Goal: Task Accomplishment & Management: Manage account settings

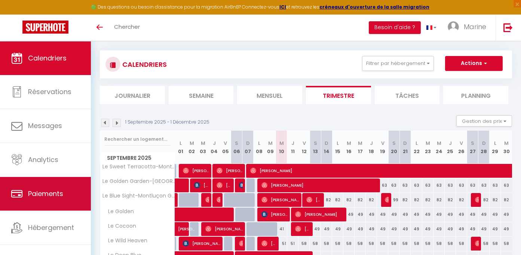
scroll to position [16, 0]
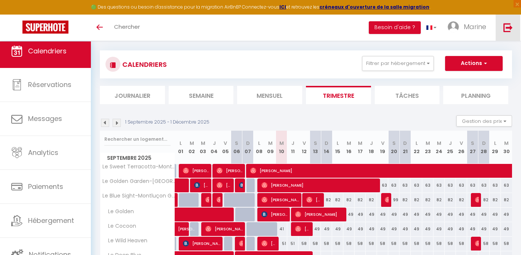
click at [505, 30] on img at bounding box center [507, 27] width 9 height 9
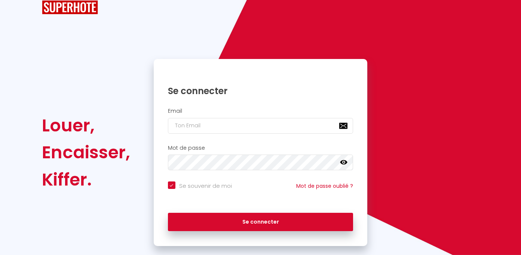
type input "[EMAIL_ADDRESS][DOMAIN_NAME]"
checkbox input "true"
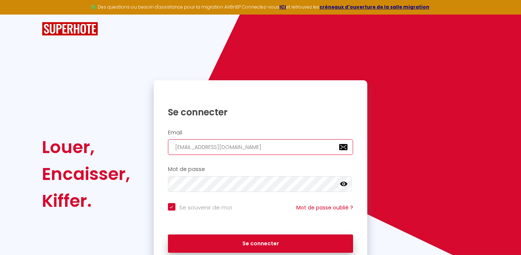
drag, startPoint x: 237, startPoint y: 146, endPoint x: 351, endPoint y: 153, distance: 113.4
click at [351, 153] on input "[EMAIL_ADDRESS][DOMAIN_NAME]" at bounding box center [260, 147] width 185 height 16
paste input "homeetie.conciergeri"
type input "[EMAIL_ADDRESS][DOMAIN_NAME]"
checkbox input "true"
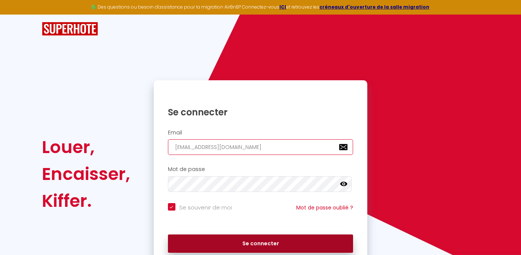
type input "[EMAIL_ADDRESS][DOMAIN_NAME]"
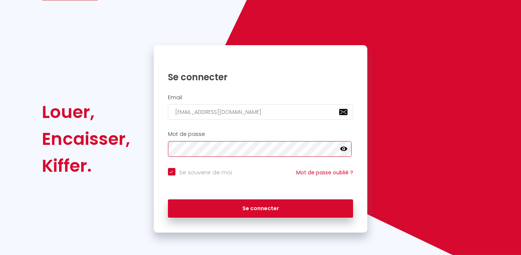
scroll to position [41, 0]
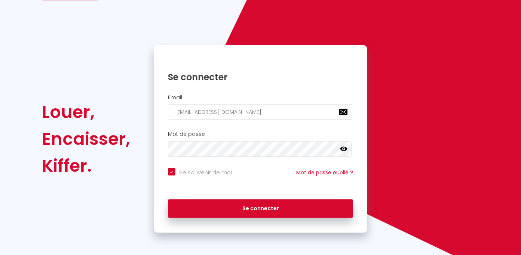
click at [241, 221] on div "Se connecter" at bounding box center [261, 209] width 214 height 34
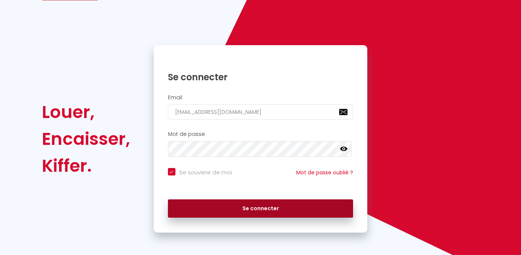
click at [241, 211] on button "Se connecter" at bounding box center [260, 209] width 185 height 19
checkbox input "true"
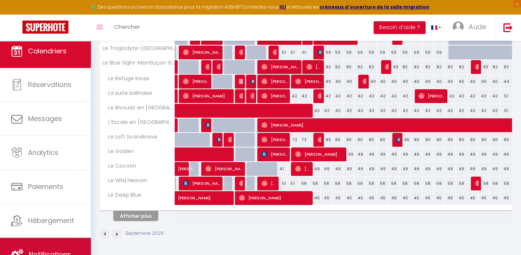
scroll to position [16, 0]
click at [47, 244] on link "Notifications" at bounding box center [45, 255] width 91 height 34
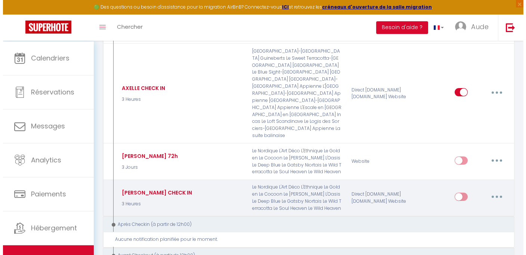
scroll to position [817, 0]
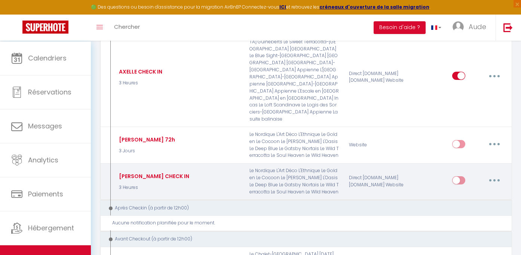
click at [496, 175] on button "button" at bounding box center [494, 181] width 21 height 12
click at [461, 191] on link "Editer" at bounding box center [474, 197] width 55 height 13
type input "[PERSON_NAME] CHECK IN"
select select "3 Heures"
select select "if_deposit_is_paid"
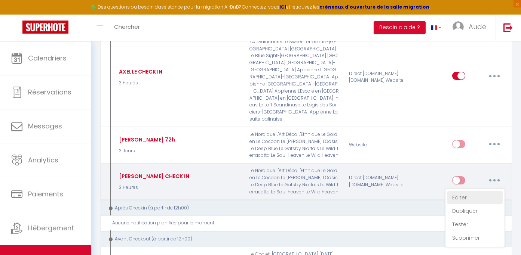
checkbox input "true"
checkbox input "false"
radio input "true"
type input "Procédure d'arrivée au [RENTAL:NAME] le [CHECKING:DD-MM-YYYY]"
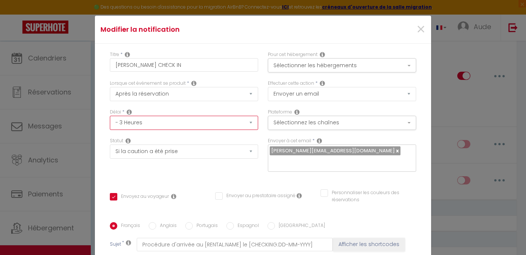
click option "- 3 Heures" at bounding box center [0, 0] width 0 height 0
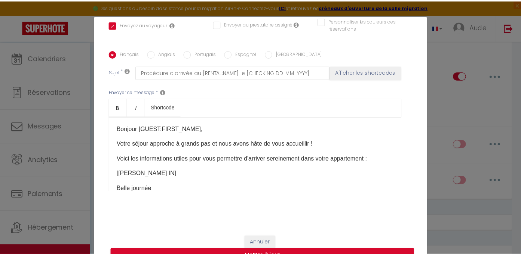
scroll to position [0, 0]
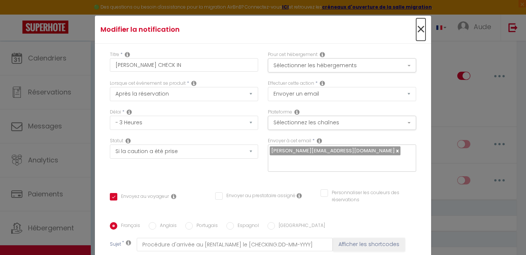
click at [416, 32] on span "×" at bounding box center [420, 29] width 9 height 22
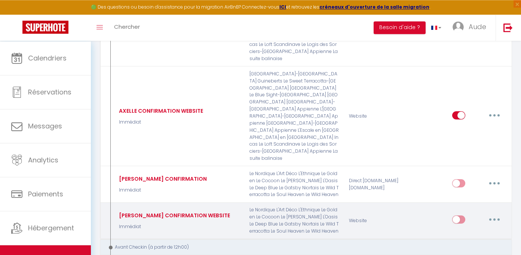
scroll to position [412, 0]
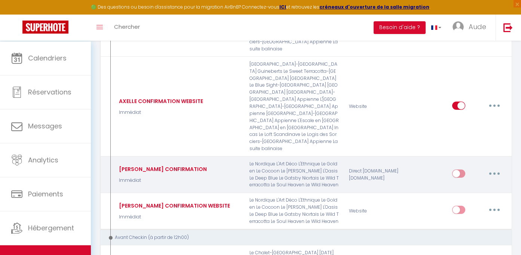
click at [498, 168] on button "button" at bounding box center [494, 174] width 21 height 12
click at [408, 179] on div "Direct [DOMAIN_NAME] [DOMAIN_NAME]" at bounding box center [377, 175] width 66 height 28
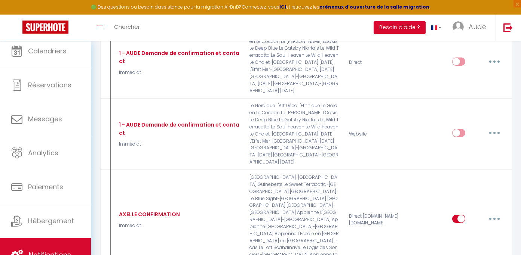
scroll to position [0, 0]
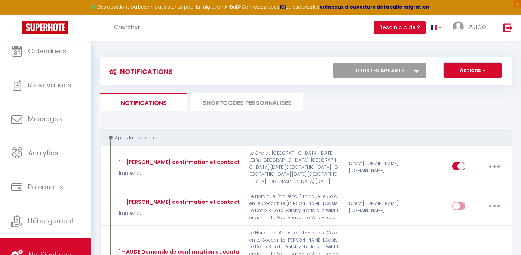
click at [478, 74] on button "Actions" at bounding box center [473, 70] width 58 height 15
click at [376, 104] on ul "Notifications SHORTCODES PERSONNALISÉS" at bounding box center [306, 102] width 412 height 18
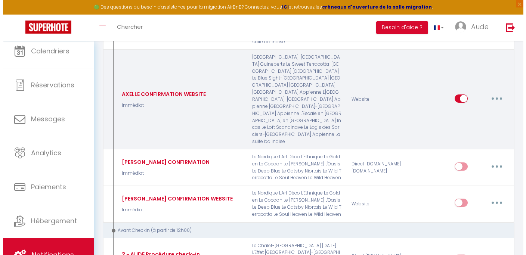
scroll to position [426, 0]
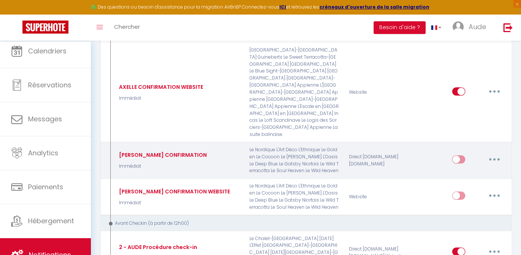
drag, startPoint x: 477, startPoint y: 153, endPoint x: 483, endPoint y: 153, distance: 6.4
click at [477, 153] on div "Editer Dupliquer Tester Supprimer" at bounding box center [478, 161] width 53 height 22
click at [491, 154] on button "button" at bounding box center [494, 160] width 21 height 12
click at [465, 170] on link "Editer" at bounding box center [474, 176] width 55 height 13
type input "[PERSON_NAME] CONFIRMATION"
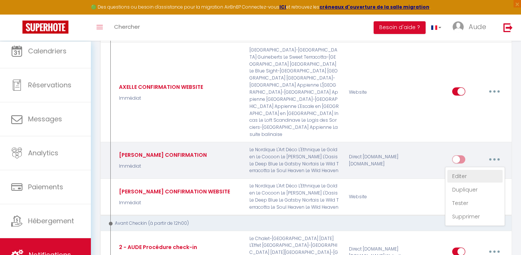
select select "1"
select select "Immédiat"
select select "if_booking_is_paid"
checkbox input "true"
checkbox input "false"
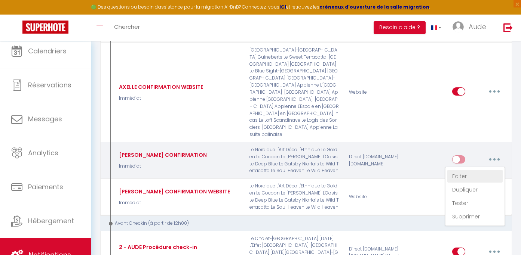
checkbox input "false"
type input "Merci de confirmer votre réservation - [BOOKING:ID] - [GUEST:FIRST_NAME] [GUEST…"
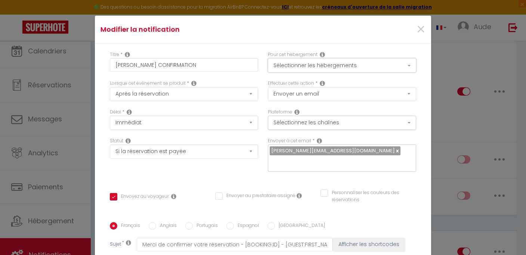
click at [337, 68] on button "Sélectionner les hébergements" at bounding box center [342, 65] width 148 height 14
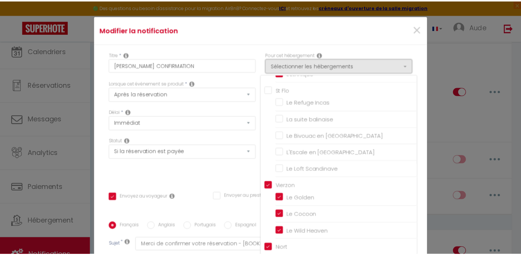
scroll to position [224, 0]
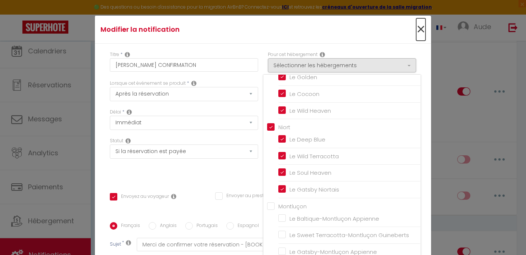
click at [416, 32] on span "×" at bounding box center [420, 29] width 9 height 22
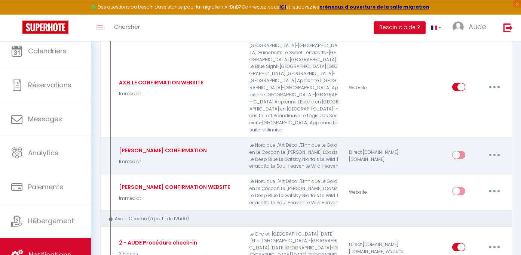
scroll to position [433, 0]
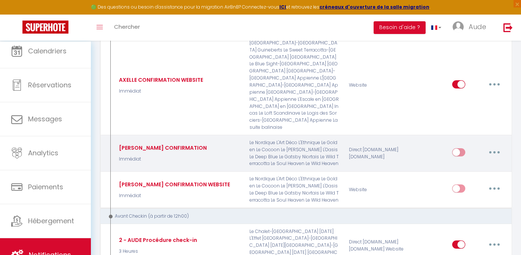
click at [464, 143] on div "Editer Dupliquer Tester Supprimer" at bounding box center [478, 154] width 53 height 22
click at [461, 148] on input "checkbox" at bounding box center [458, 153] width 13 height 11
checkbox input "true"
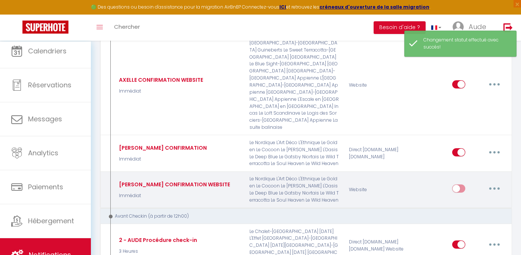
click at [460, 191] on input "checkbox" at bounding box center [458, 190] width 13 height 11
checkbox input "true"
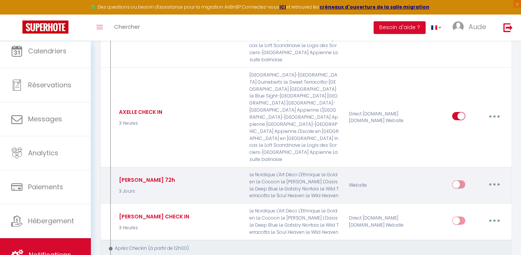
scroll to position [788, 0]
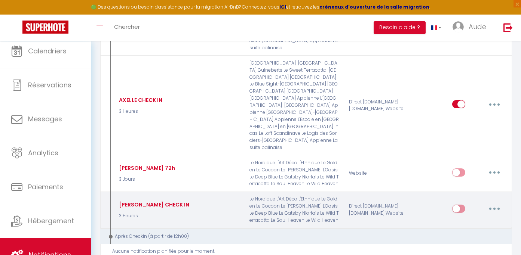
click at [469, 203] on div "Editer Dupliquer Tester Supprimer" at bounding box center [478, 210] width 53 height 22
click at [460, 205] on input "checkbox" at bounding box center [458, 210] width 13 height 11
checkbox input "true"
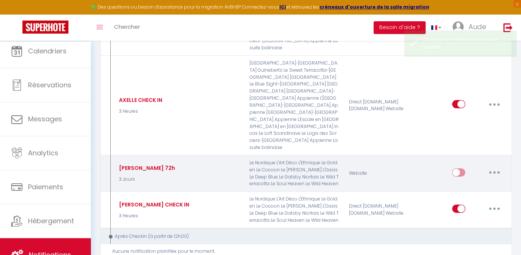
click at [458, 169] on input "checkbox" at bounding box center [458, 174] width 13 height 11
checkbox input "true"
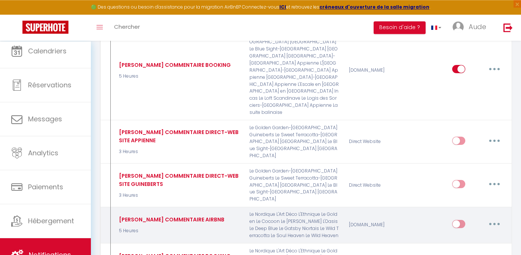
scroll to position [1392, 0]
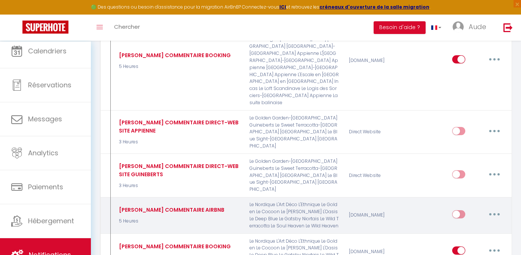
click at [459, 210] on input "checkbox" at bounding box center [458, 215] width 13 height 11
checkbox input "true"
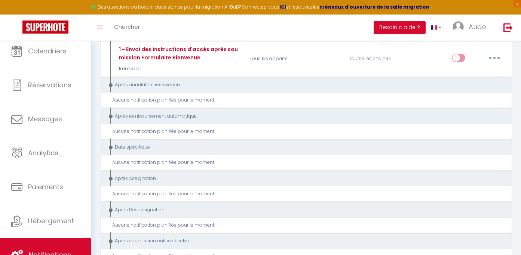
scroll to position [2180, 0]
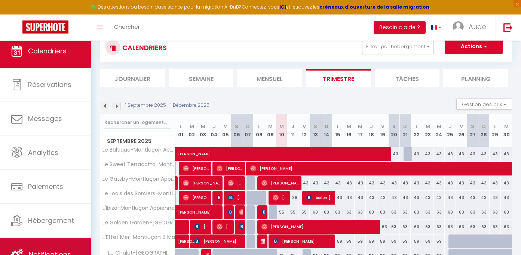
scroll to position [156, 0]
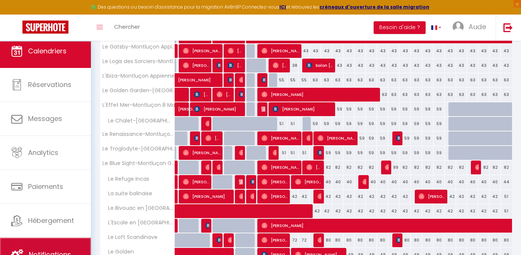
click at [59, 250] on span "Notifications" at bounding box center [50, 254] width 42 height 9
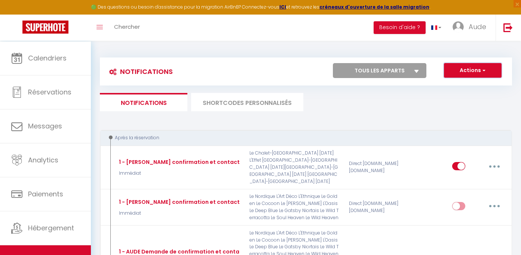
click at [487, 73] on button "Actions" at bounding box center [473, 70] width 58 height 15
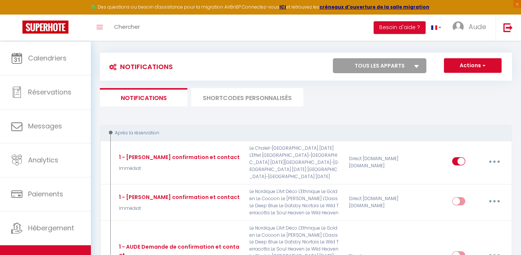
scroll to position [7, 0]
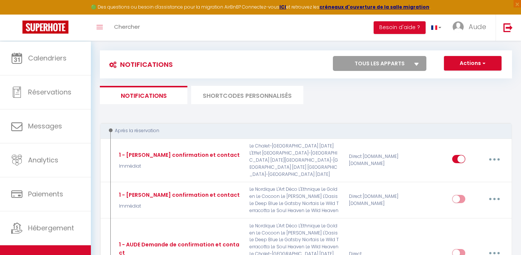
click at [245, 99] on li "SHORTCODES PERSONNALISÉS" at bounding box center [247, 95] width 112 height 18
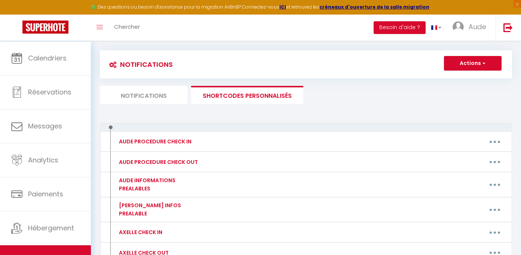
click at [153, 104] on li "Notifications" at bounding box center [143, 95] width 87 height 18
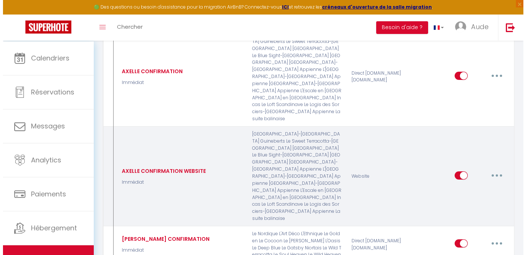
scroll to position [433, 0]
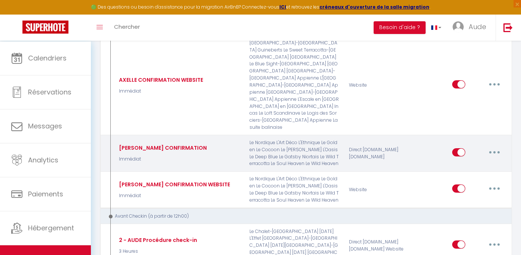
click at [497, 147] on button "button" at bounding box center [494, 153] width 21 height 12
click at [461, 163] on link "Editer" at bounding box center [474, 169] width 55 height 13
type input "[PERSON_NAME] CONFIRMATION"
select select "Immédiat"
select select "if_booking_is_paid"
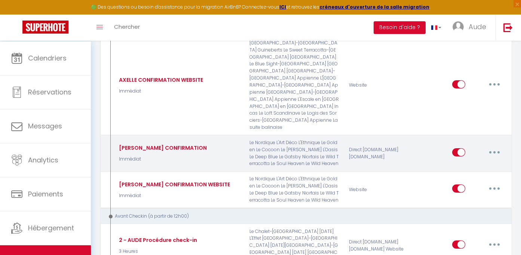
checkbox input "true"
checkbox input "false"
radio input "true"
type input "Merci de confirmer votre réservation - [BOOKING:ID] - [GUEST:FIRST_NAME] [GUEST…"
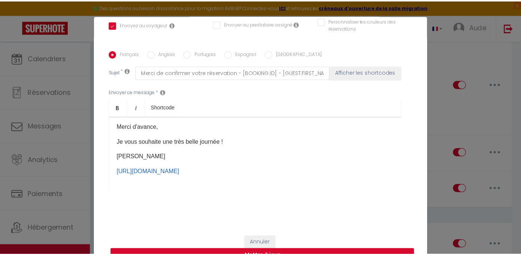
scroll to position [31, 0]
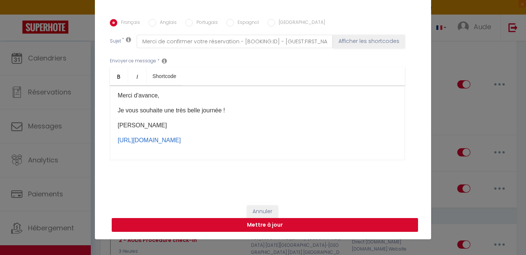
click at [242, 228] on button "Mettre à jour" at bounding box center [265, 225] width 307 height 14
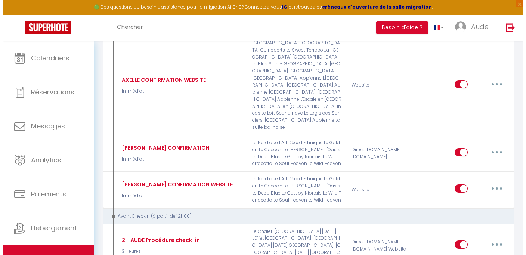
scroll to position [0, 0]
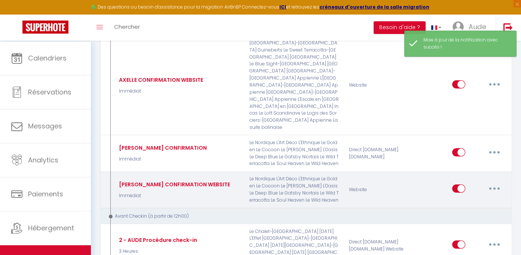
click at [492, 192] on button "button" at bounding box center [494, 189] width 21 height 12
click at [461, 210] on link "Editer" at bounding box center [474, 206] width 55 height 13
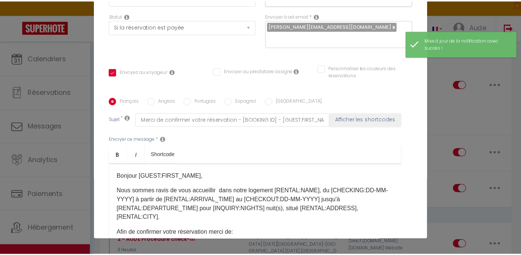
scroll to position [195, 0]
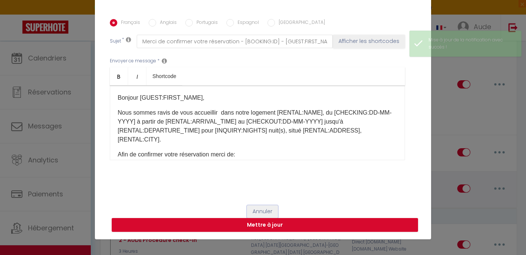
click at [258, 209] on button "Annuler" at bounding box center [262, 212] width 31 height 13
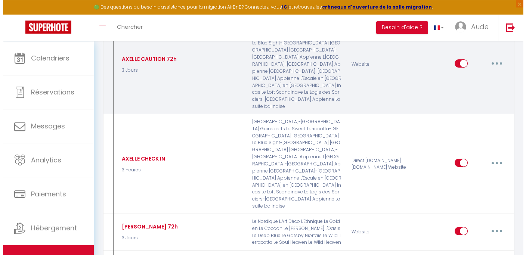
scroll to position [767, 0]
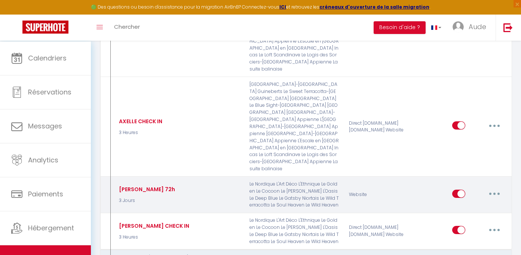
click at [495, 188] on button "button" at bounding box center [494, 194] width 21 height 12
click at [470, 204] on link "Editer" at bounding box center [474, 210] width 55 height 13
type input "[PERSON_NAME] 72h"
select select "3 Jours"
checkbox input "true"
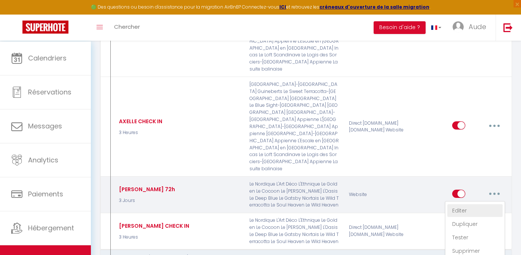
checkbox input "false"
type input "Caution 72h"
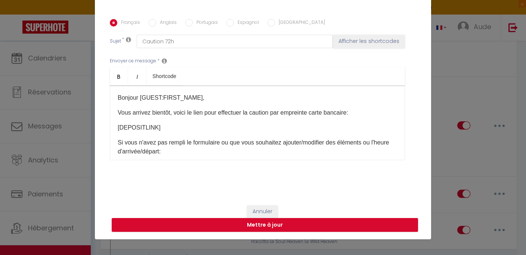
scroll to position [0, 0]
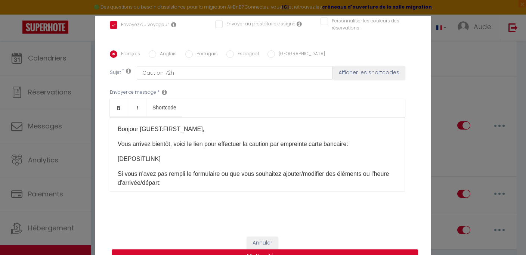
click at [497, 78] on div "Modifier la notification × Titre * [PERSON_NAME] 72h Pour cet hébergement Sélec…" at bounding box center [263, 127] width 526 height 255
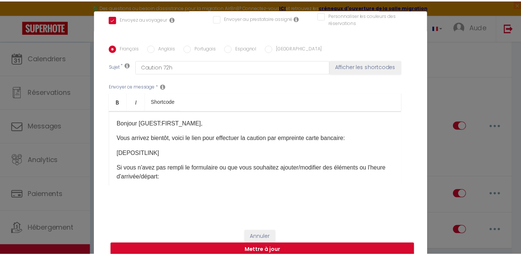
scroll to position [7, 0]
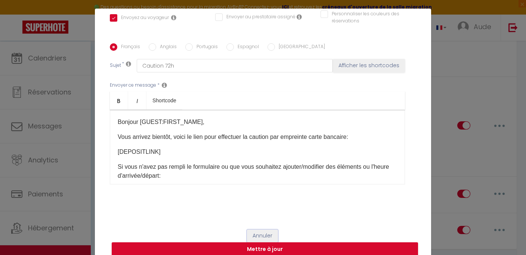
click at [252, 232] on button "Annuler" at bounding box center [262, 236] width 31 height 13
type input "[PERSON_NAME] 72h"
checkbox input "true"
checkbox input "false"
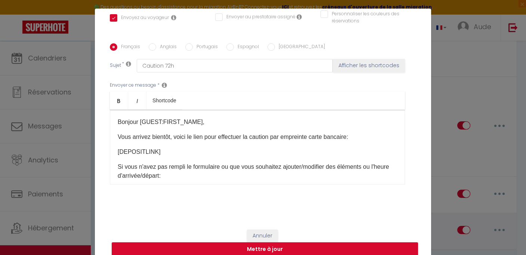
radio input "true"
type input "Caution 72h"
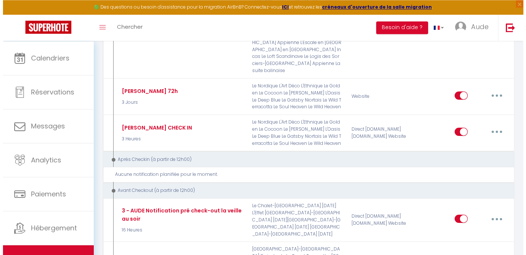
scroll to position [859, 0]
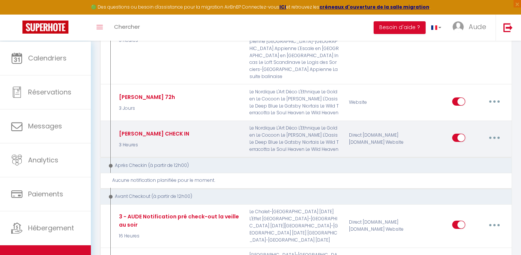
click at [496, 132] on button "button" at bounding box center [494, 138] width 21 height 12
click at [466, 154] on link "Editer" at bounding box center [474, 155] width 55 height 13
type input "[PERSON_NAME] CHECK IN"
select select "3 Heures"
select select "if_deposit_is_paid"
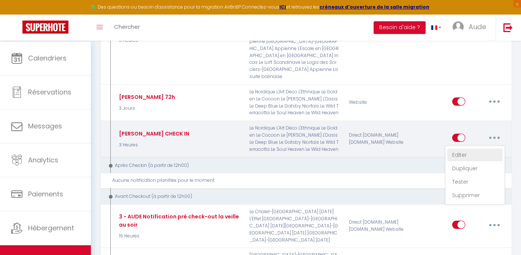
checkbox input "true"
checkbox input "false"
type input "Procédure d'arrivée au [RENTAL:NAME] le [CHECKING:DD-MM-YYYY]"
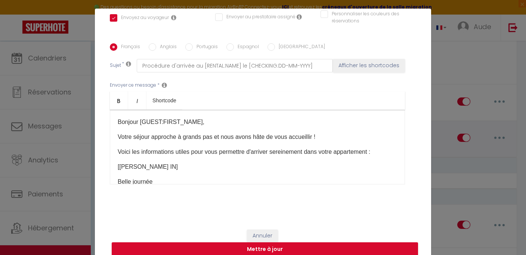
scroll to position [0, 0]
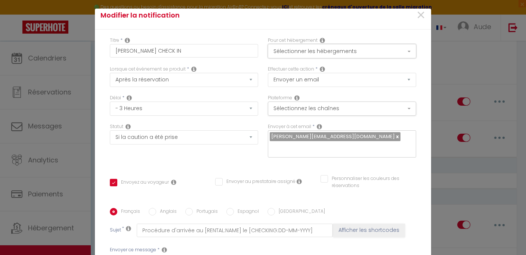
click at [311, 55] on button "Sélectionner les hébergements" at bounding box center [342, 51] width 148 height 14
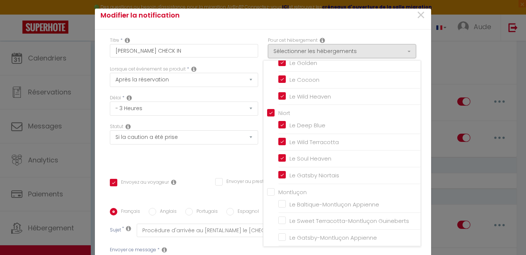
click at [397, 34] on div "Titre * [PERSON_NAME] CHECK IN Pour cet hébergement Sélectionner les hébergemen…" at bounding box center [263, 209] width 336 height 358
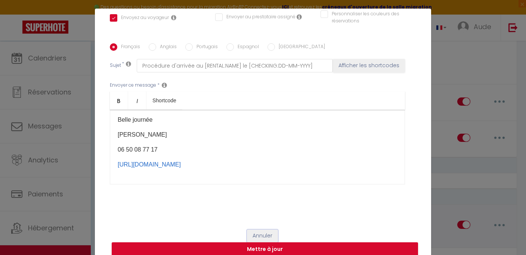
click at [266, 234] on button "Annuler" at bounding box center [262, 236] width 31 height 13
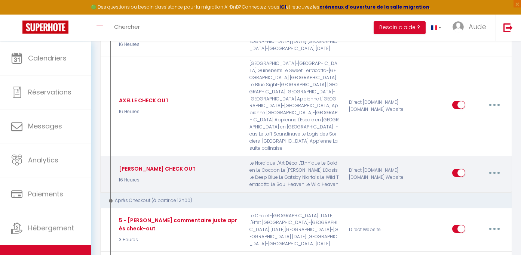
click at [493, 174] on div "Editer Dupliquer Tester Supprimer" at bounding box center [478, 174] width 53 height 22
click at [495, 168] on button "button" at bounding box center [494, 173] width 21 height 12
click at [463, 187] on link "Editer" at bounding box center [474, 190] width 55 height 13
type input "[PERSON_NAME] CHECK OUT"
select select "4"
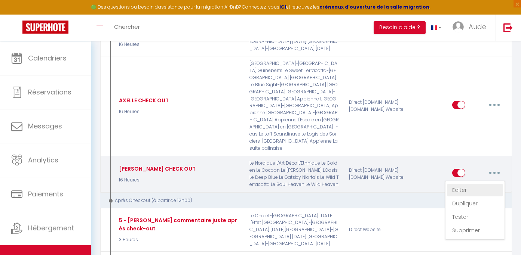
select select "16 Heures"
select select
checkbox input "true"
checkbox input "false"
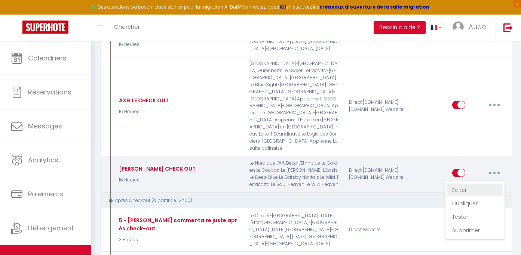
type input "Procédure pour votre départ - [RENTAL:NAME] - [GUEST:FIRST_NAME] [GUEST:NAME]"
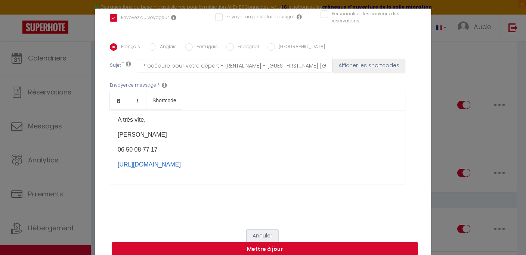
click at [261, 237] on button "Annuler" at bounding box center [262, 236] width 31 height 13
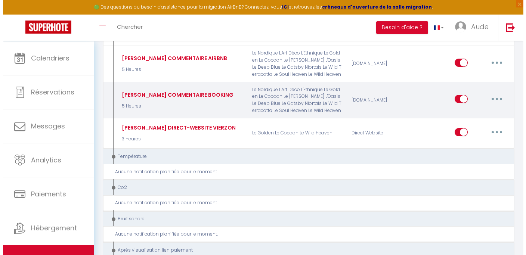
scroll to position [1487, 0]
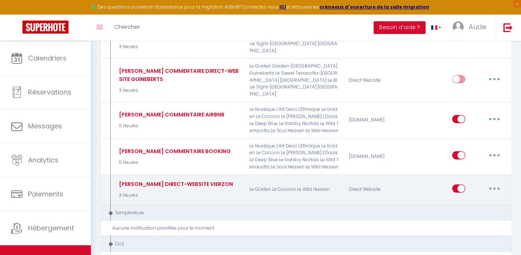
click at [491, 183] on button "button" at bounding box center [494, 189] width 21 height 12
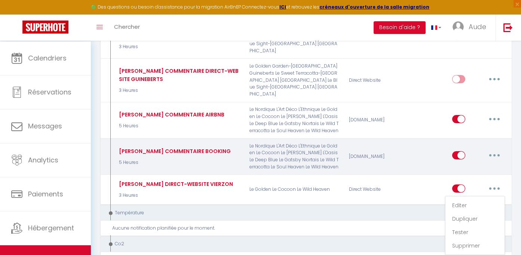
click at [497, 150] on button "button" at bounding box center [494, 156] width 21 height 12
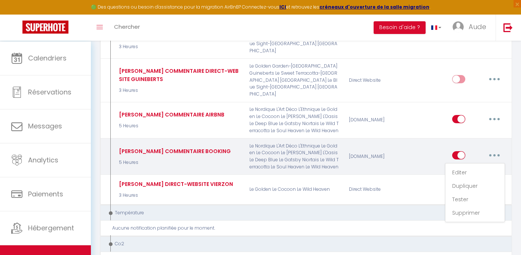
click at [496, 150] on button "button" at bounding box center [494, 156] width 21 height 12
click at [459, 166] on link "Editer" at bounding box center [474, 172] width 55 height 13
type input "[PERSON_NAME] COMMENTAIRE BOOKING"
select select "5 Heures"
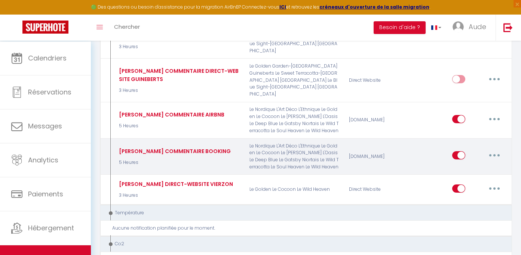
checkbox input "true"
checkbox input "false"
type input "Votre avis nous intéresse concernant votre séjour au [RENTAL:NAME] du [CHECKING…"
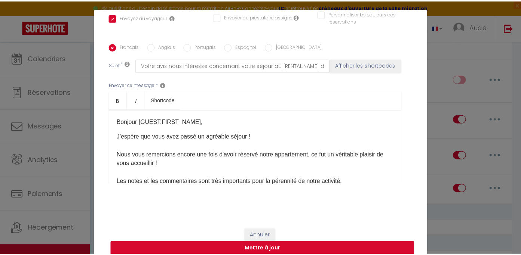
scroll to position [188, 0]
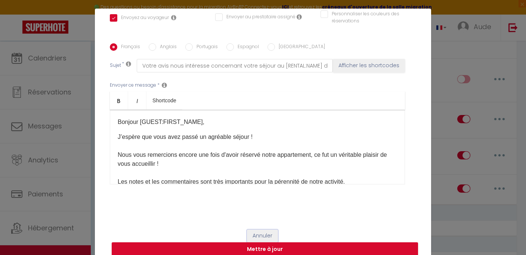
click at [256, 243] on button "Annuler" at bounding box center [262, 236] width 31 height 13
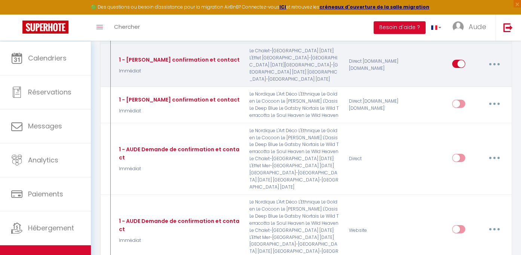
scroll to position [0, 0]
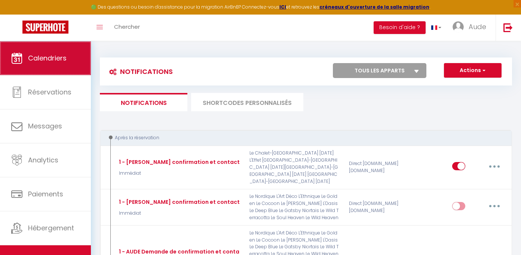
click at [42, 42] on link "Calendriers" at bounding box center [45, 58] width 91 height 34
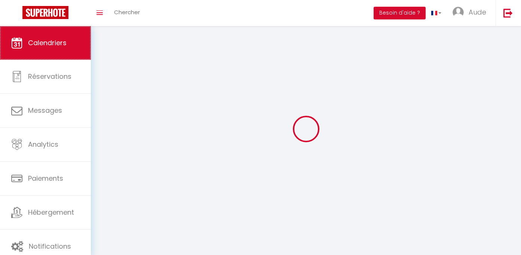
click at [44, 31] on div "× Toggle navigation Toggle Search Toggle menubar Chercher BUTTON Besoin d'aide …" at bounding box center [260, 129] width 521 height 206
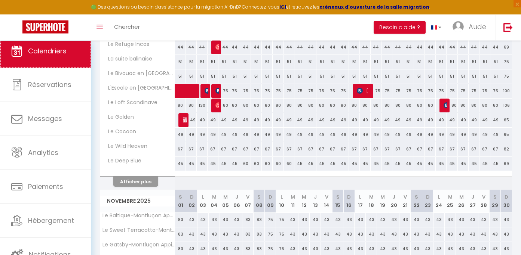
scroll to position [632, 0]
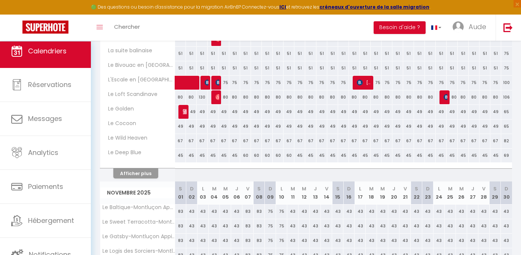
click at [184, 115] on img at bounding box center [186, 112] width 6 height 6
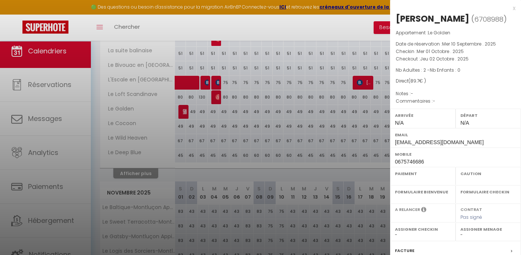
select select "KO"
select select "0"
select select "1"
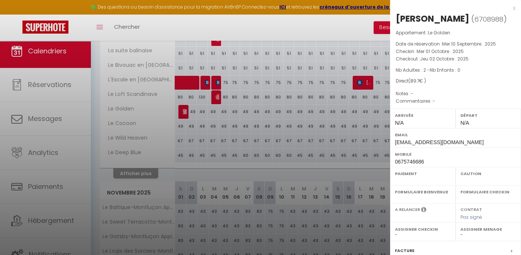
select select
select select "11878"
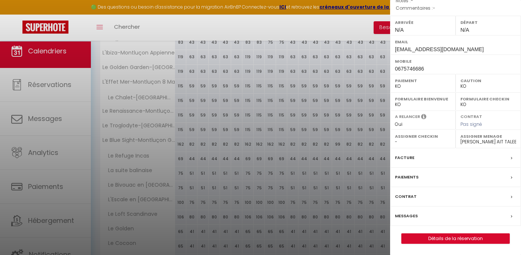
scroll to position [134, 0]
click at [450, 244] on link "Détails de la réservation" at bounding box center [455, 239] width 108 height 10
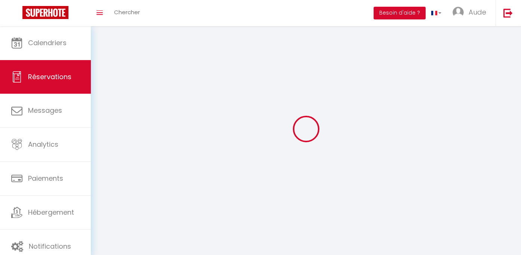
scroll to position [19, 0]
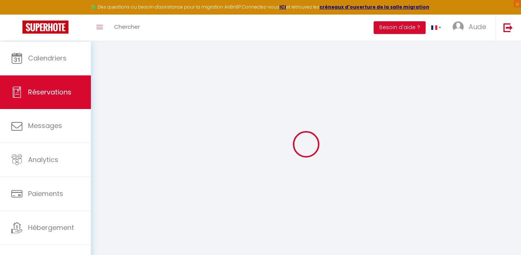
select select
checkbox input "false"
select select
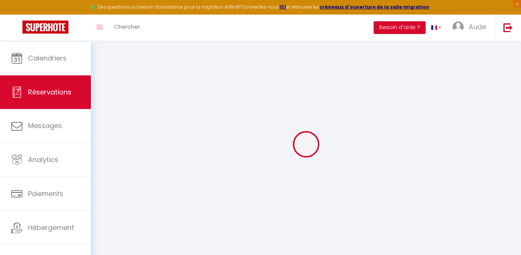
checkbox input "false"
select select
checkbox input "false"
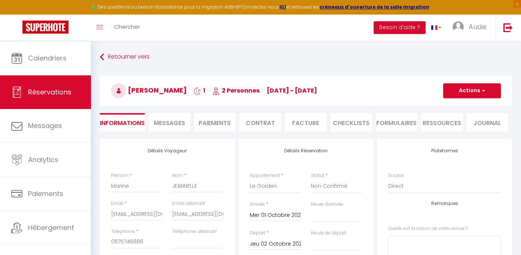
type input "38"
type input "2.7"
select select
checkbox input "false"
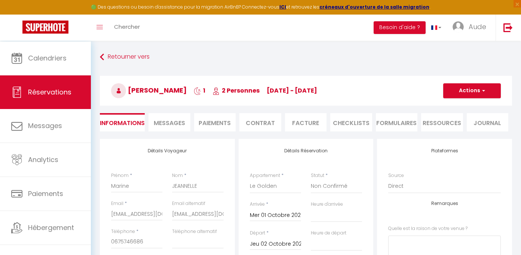
select select
click at [479, 98] on button "Actions" at bounding box center [472, 90] width 58 height 15
click at [462, 128] on link "Supprimer" at bounding box center [464, 127] width 59 height 10
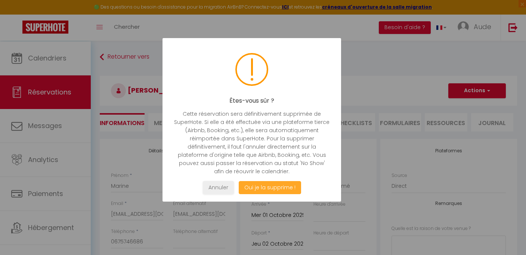
click at [262, 194] on button "Oui je la supprime !" at bounding box center [270, 187] width 62 height 13
click at [287, 194] on button "Oui je la supprime !" at bounding box center [270, 187] width 62 height 13
select select "not_cancelled"
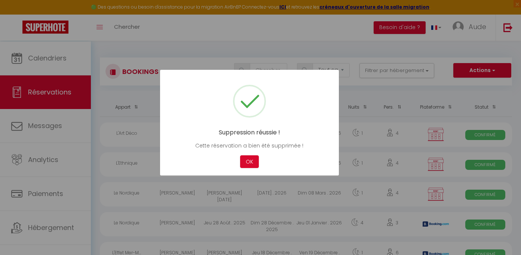
click at [248, 166] on button "OK" at bounding box center [249, 161] width 19 height 13
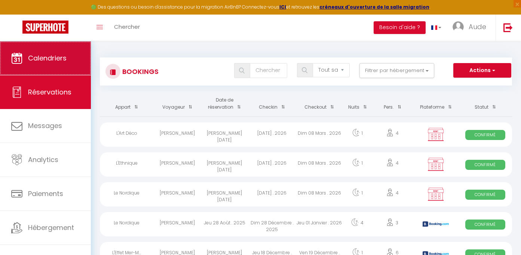
click at [51, 46] on link "Calendriers" at bounding box center [45, 58] width 91 height 34
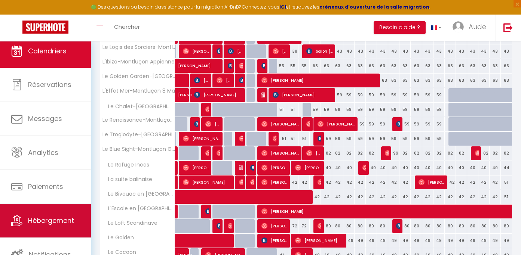
scroll to position [16, 0]
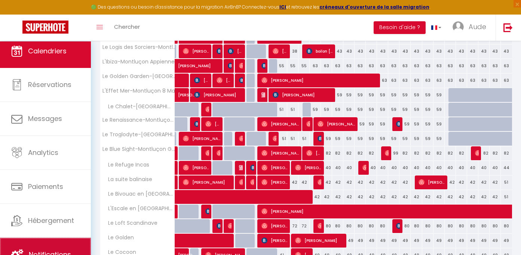
click at [43, 246] on link "Notifications" at bounding box center [45, 255] width 91 height 34
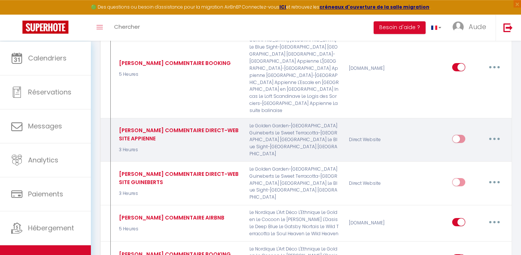
scroll to position [1378, 0]
